Goal: Participate in discussion: Engage in conversation with other users on a specific topic

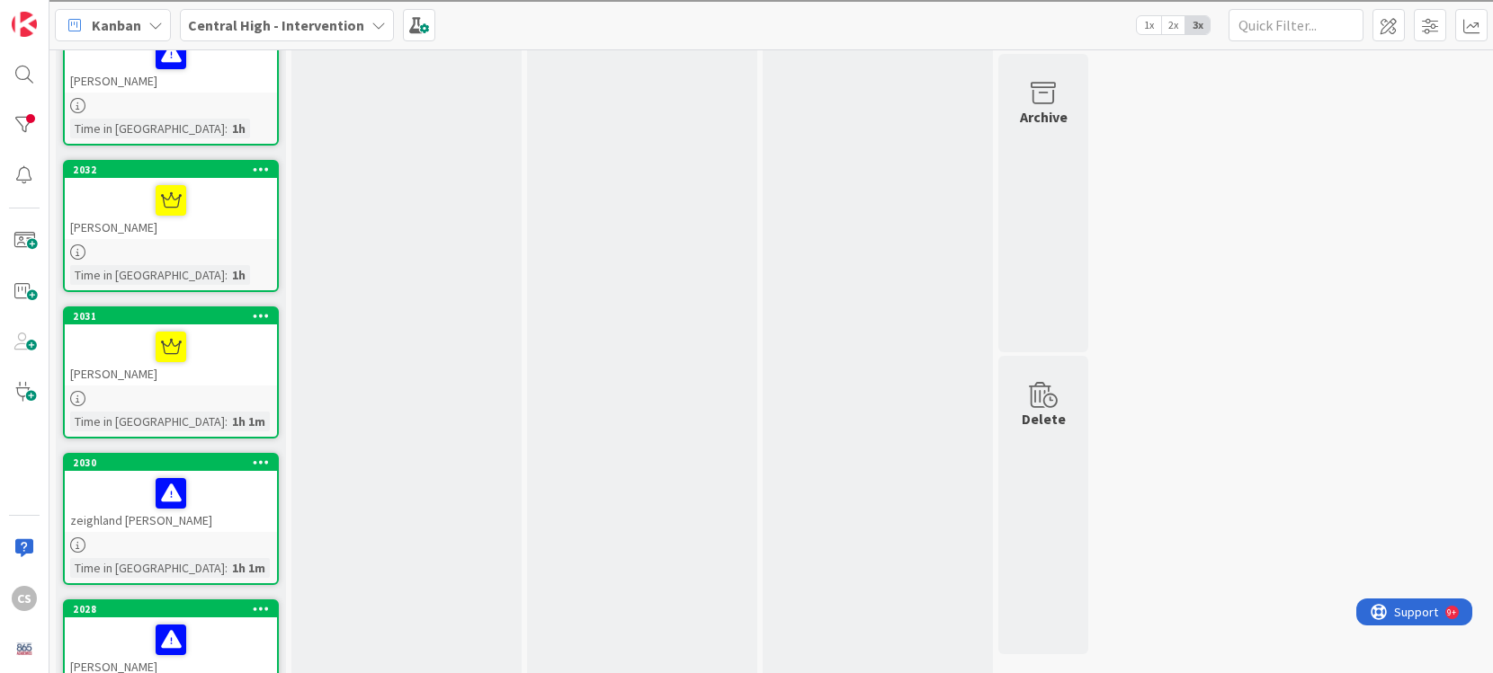
scroll to position [597, 0]
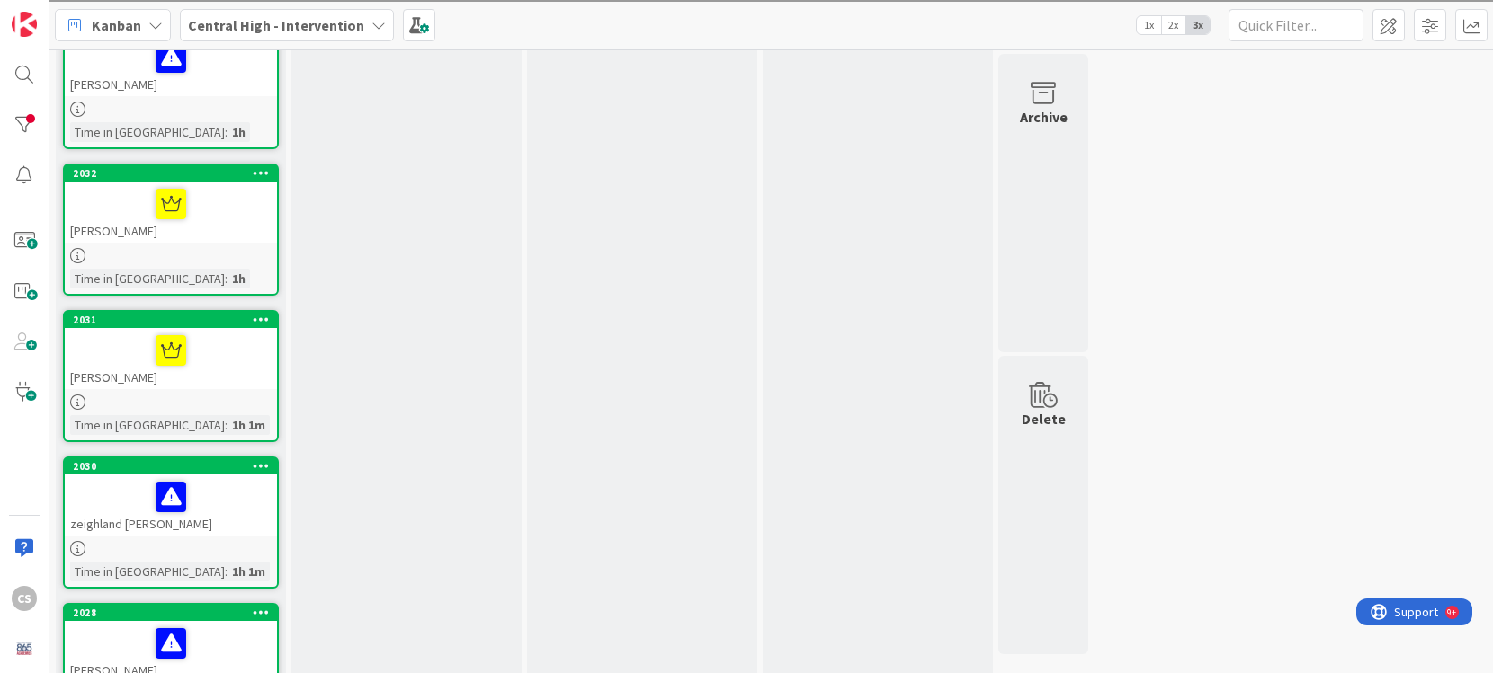
click at [109, 541] on div at bounding box center [171, 548] width 212 height 15
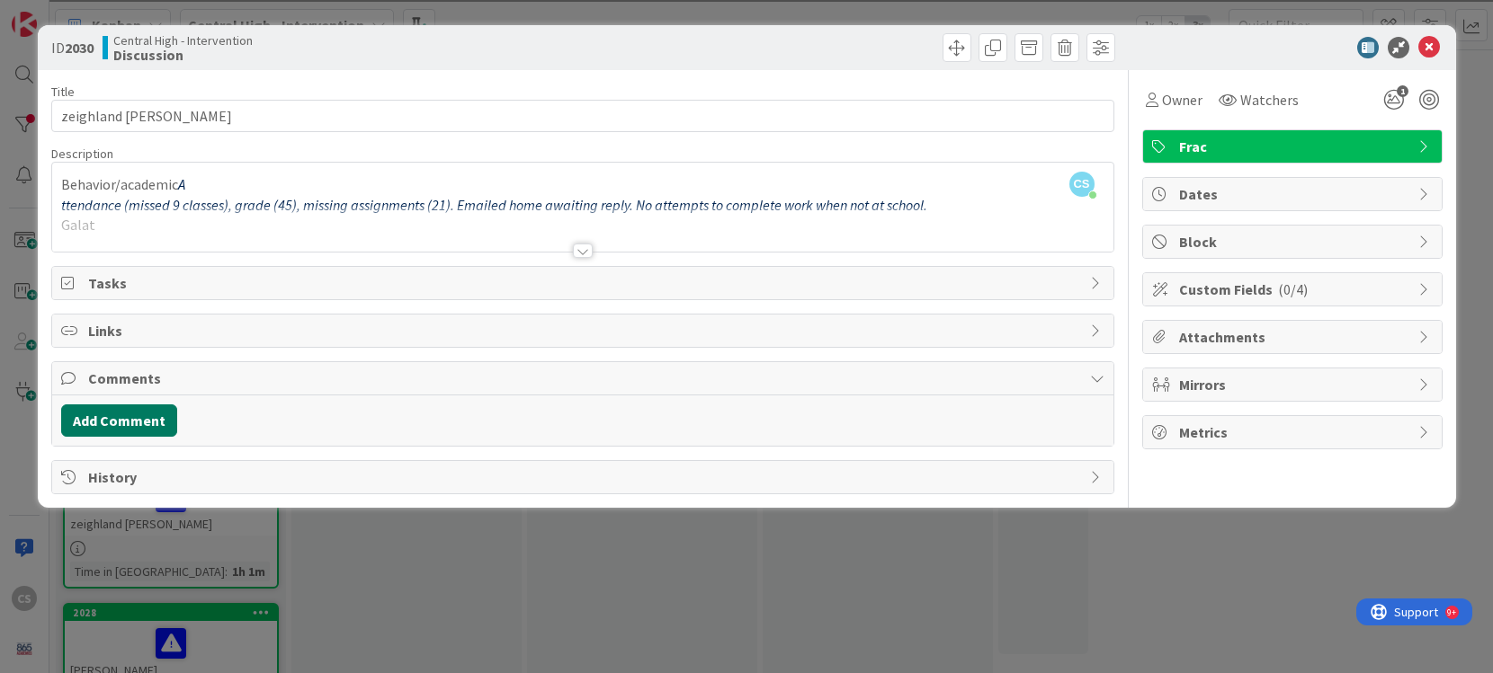
click at [123, 420] on button "Add Comment" at bounding box center [119, 421] width 116 height 32
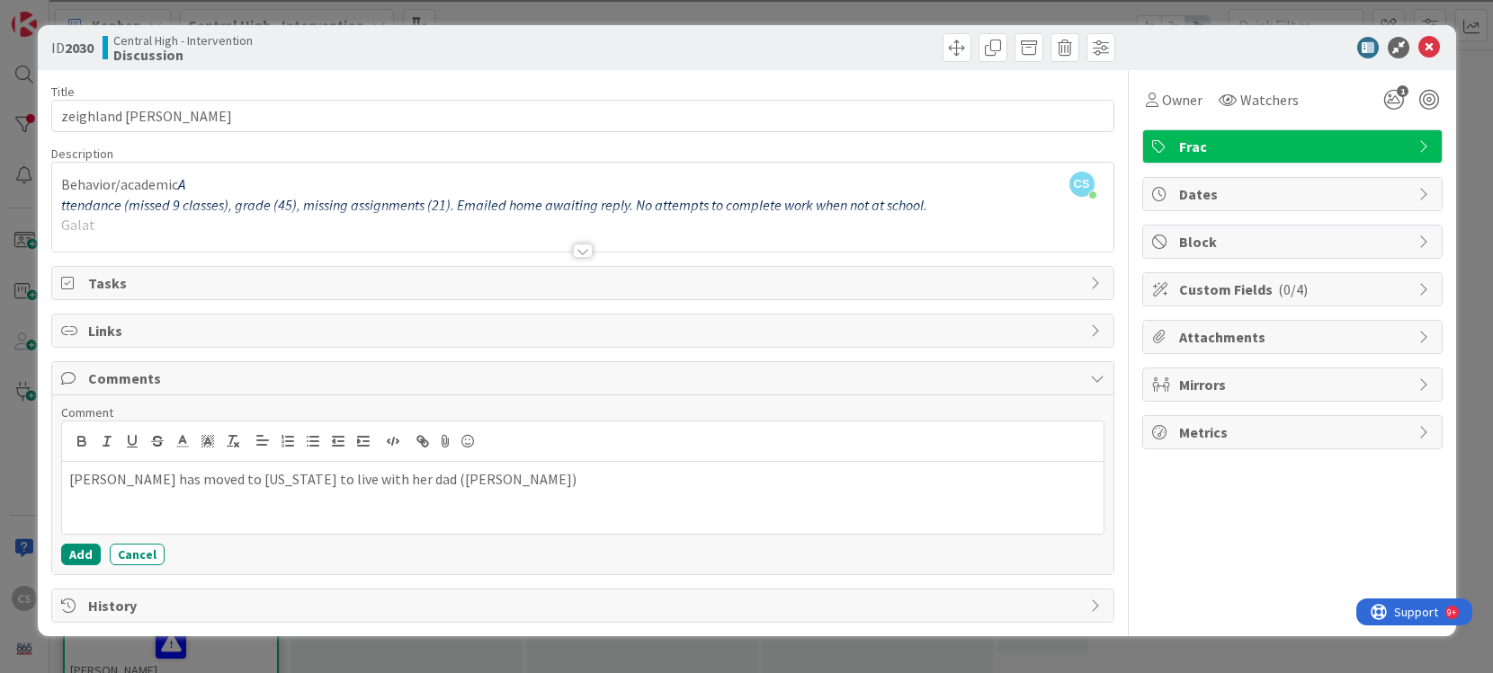
click at [69, 481] on p "[PERSON_NAME] has moved to [US_STATE] to live with her dad ([PERSON_NAME])" at bounding box center [582, 479] width 1027 height 21
click at [78, 554] on button "Add" at bounding box center [81, 555] width 40 height 22
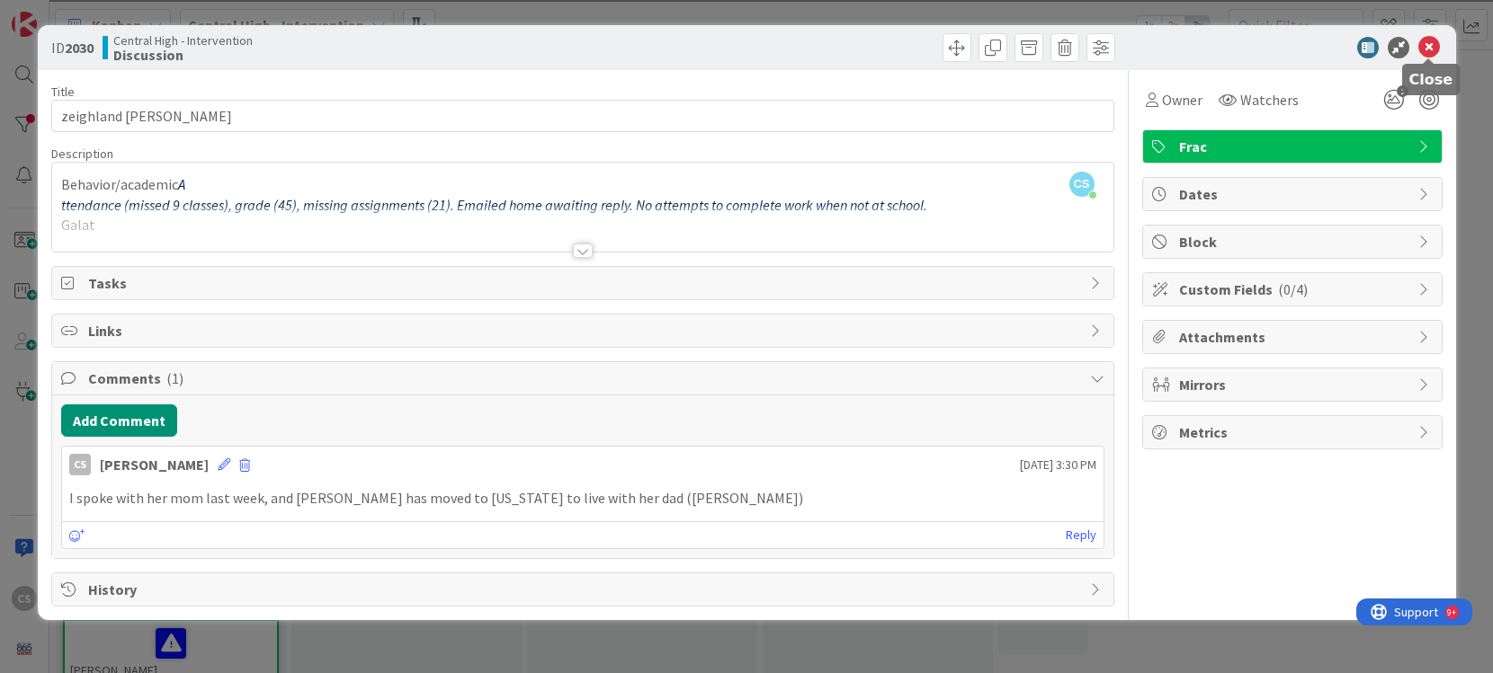
click at [717, 47] on icon at bounding box center [1429, 48] width 22 height 22
